Goal: Information Seeking & Learning: Learn about a topic

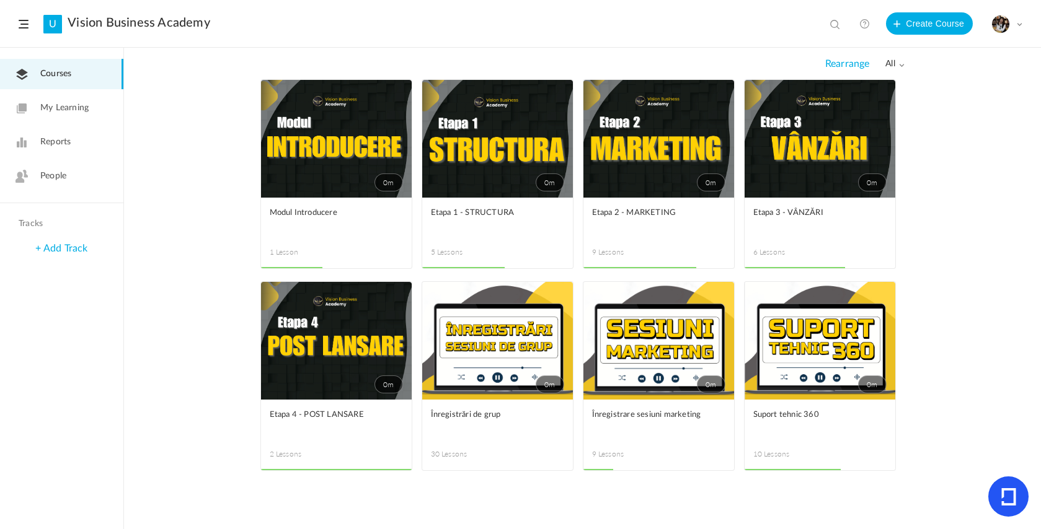
click at [508, 162] on link "0m" at bounding box center [497, 139] width 151 height 118
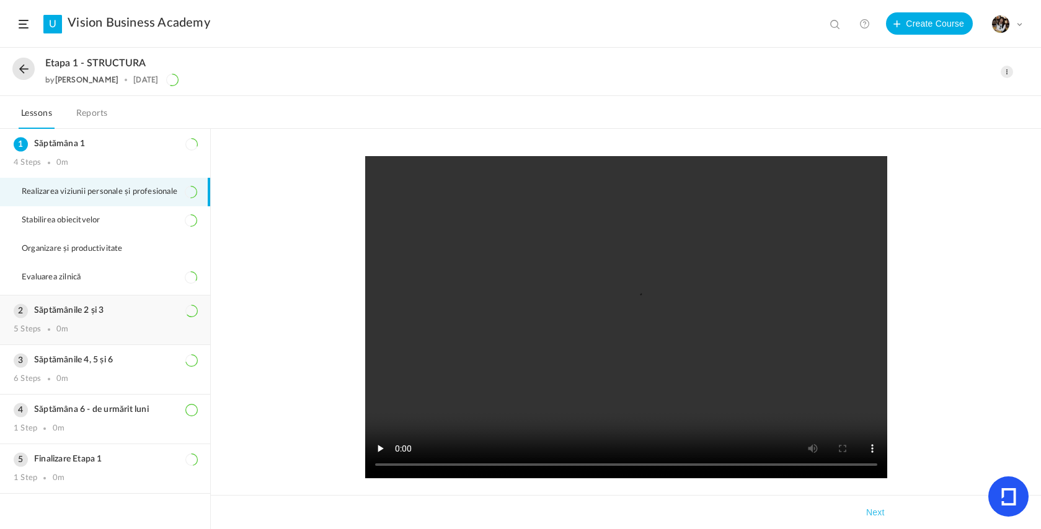
click at [64, 329] on div "0m" at bounding box center [62, 330] width 12 height 10
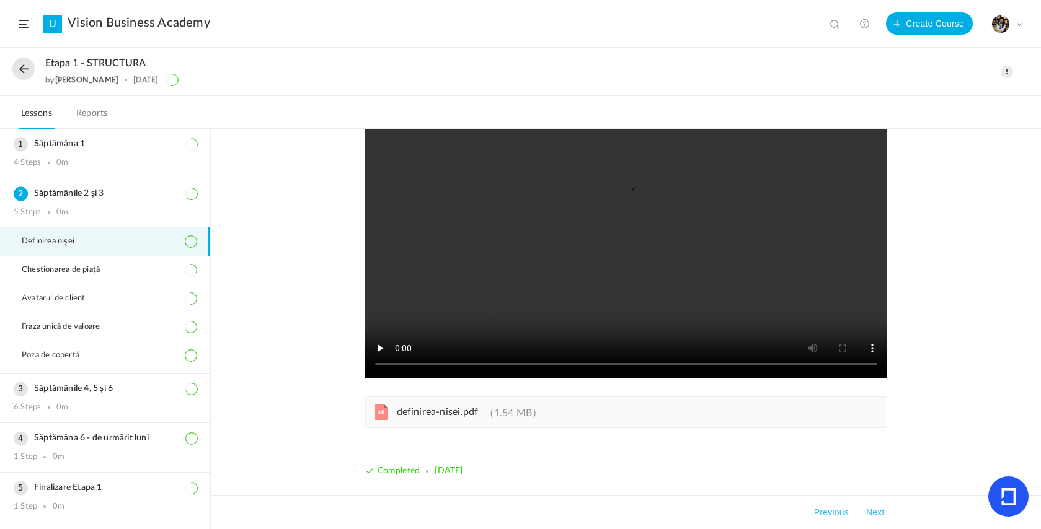
scroll to position [100, 0]
click at [604, 204] on video at bounding box center [626, 217] width 522 height 322
click at [496, 360] on video at bounding box center [626, 217] width 522 height 322
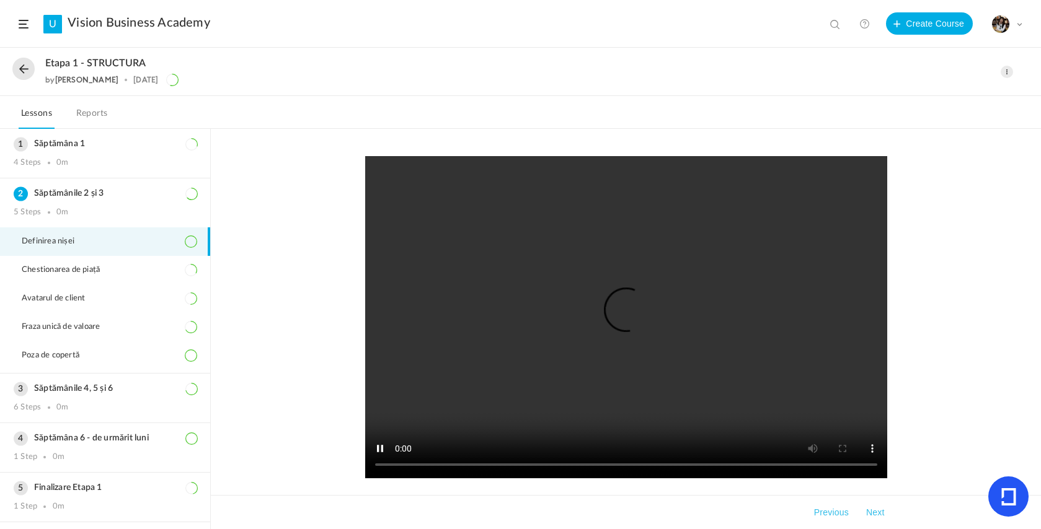
scroll to position [0, 0]
click at [606, 301] on video at bounding box center [626, 317] width 522 height 322
click at [25, 71] on button at bounding box center [23, 69] width 22 height 22
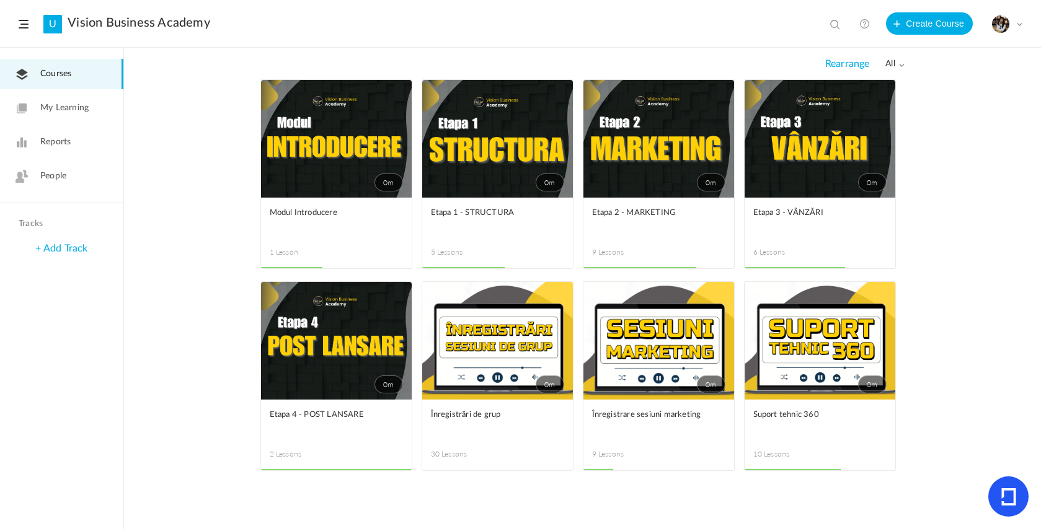
click at [971, 148] on div "0m Edit Delete Move to draft Remove Progress Modul Introducere 1 Lesson This co…" at bounding box center [582, 304] width 917 height 450
click at [938, 127] on div "0m Edit Delete Move to draft Remove Progress Modul Introducere 1 Lesson This co…" at bounding box center [582, 304] width 917 height 450
click at [944, 100] on div "0m Edit Delete Move to draft Remove Progress Modul Introducere 1 Lesson This co…" at bounding box center [582, 304] width 917 height 450
click at [876, 0] on header "U Vision Business Academy View all No results Create Course My Profile Universi…" at bounding box center [520, 24] width 1041 height 48
